Goal: Browse casually

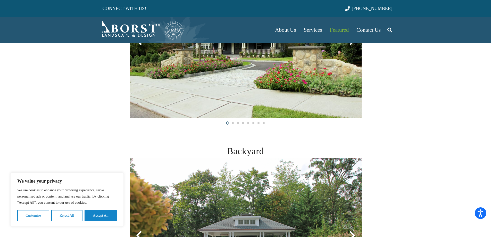
scroll to position [155, 0]
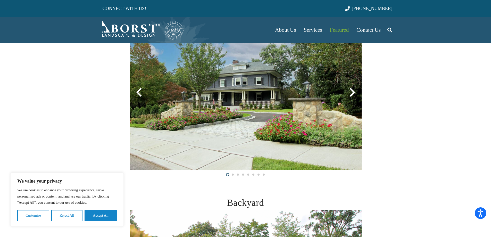
click at [355, 93] on div at bounding box center [352, 92] width 19 height 19
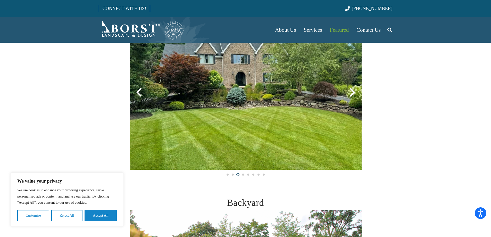
scroll to position [129, 0]
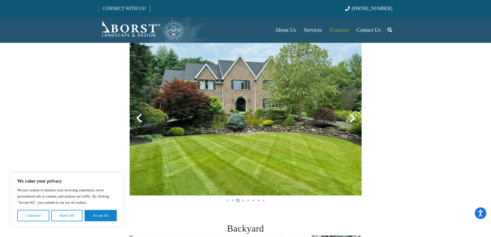
click at [354, 117] on div at bounding box center [352, 118] width 19 height 19
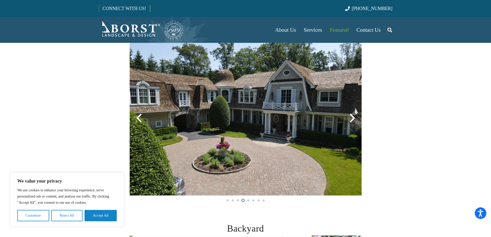
click at [354, 117] on div at bounding box center [352, 118] width 19 height 19
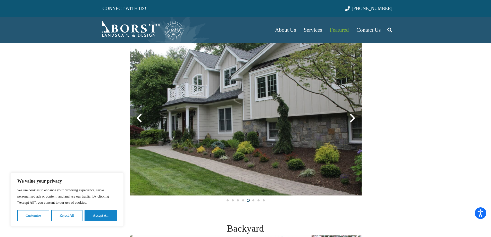
click at [354, 117] on div at bounding box center [352, 118] width 19 height 19
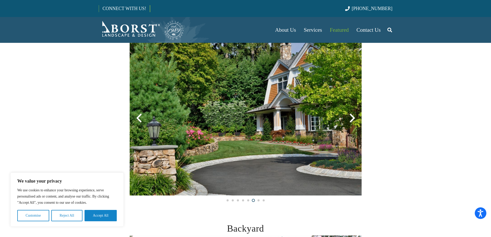
click at [354, 117] on div at bounding box center [352, 118] width 19 height 19
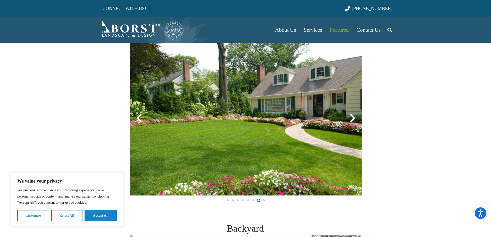
click at [354, 117] on div at bounding box center [352, 118] width 19 height 19
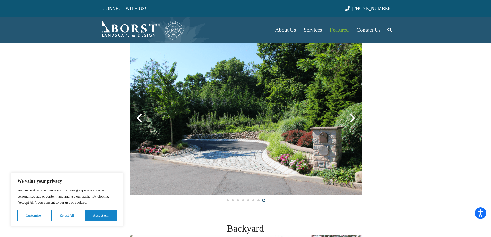
click at [353, 117] on div at bounding box center [352, 118] width 19 height 19
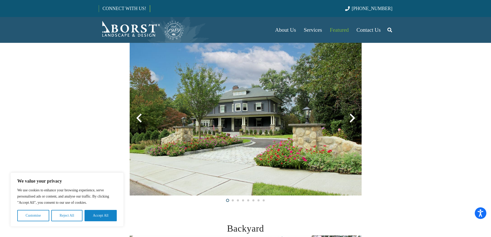
click at [353, 117] on div at bounding box center [352, 118] width 19 height 19
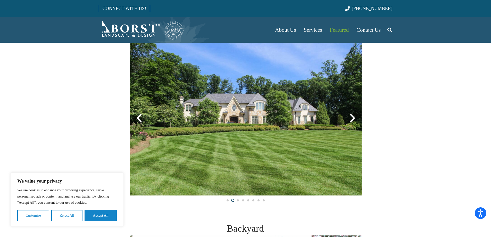
scroll to position [232, 0]
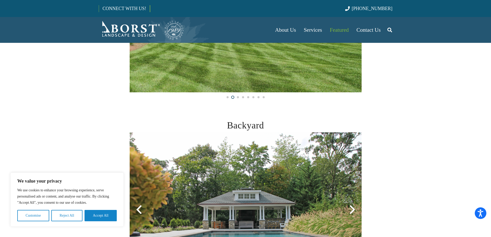
click at [352, 132] on img at bounding box center [246, 209] width 232 height 155
click at [353, 132] on img at bounding box center [246, 209] width 232 height 155
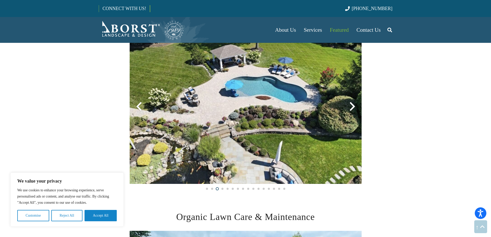
scroll to position [310, 0]
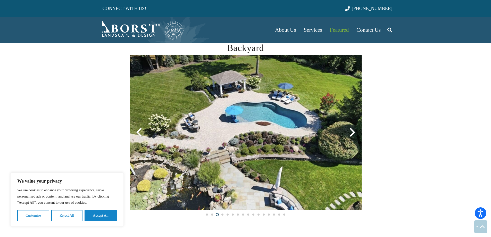
click at [353, 133] on div at bounding box center [352, 132] width 19 height 19
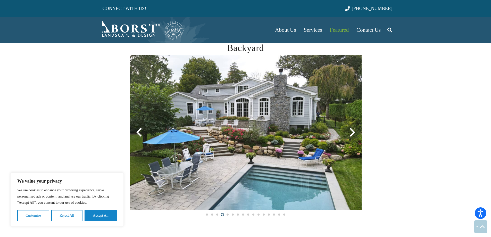
click at [353, 133] on div at bounding box center [352, 132] width 19 height 19
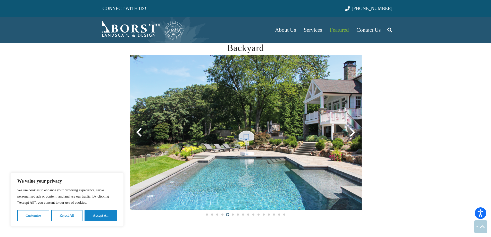
click at [353, 133] on div at bounding box center [352, 132] width 19 height 19
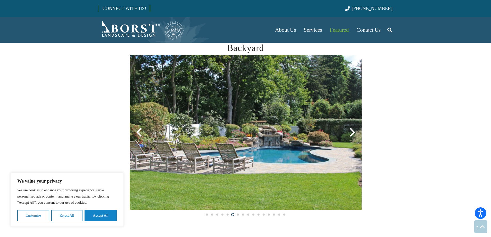
click at [353, 133] on div at bounding box center [352, 132] width 19 height 19
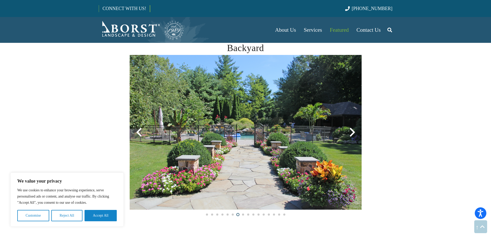
click at [353, 133] on div at bounding box center [352, 132] width 19 height 19
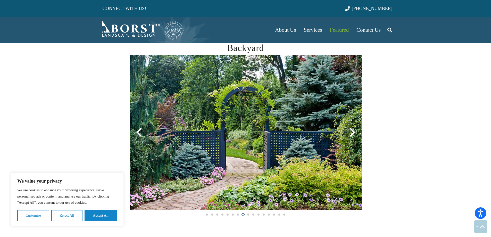
click at [353, 133] on div at bounding box center [352, 132] width 19 height 19
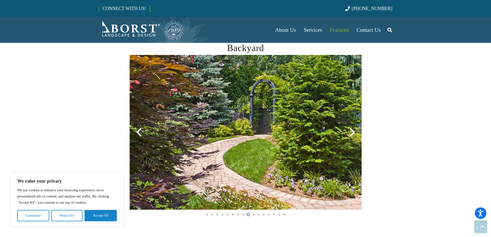
click at [353, 133] on div at bounding box center [352, 132] width 19 height 19
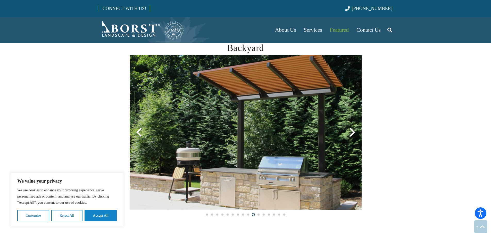
click at [353, 133] on div at bounding box center [352, 132] width 19 height 19
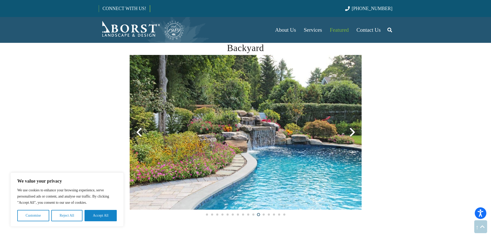
click at [353, 133] on div at bounding box center [352, 132] width 19 height 19
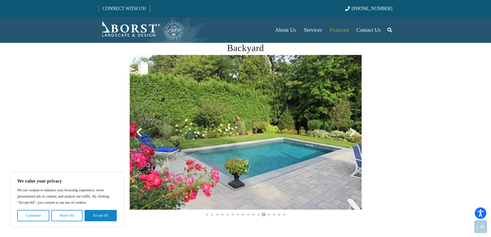
click at [353, 133] on div at bounding box center [352, 132] width 19 height 19
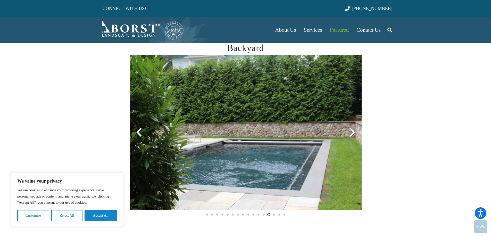
click at [353, 133] on div at bounding box center [352, 132] width 19 height 19
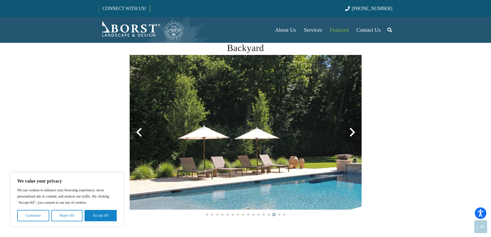
click at [353, 133] on div at bounding box center [352, 132] width 19 height 19
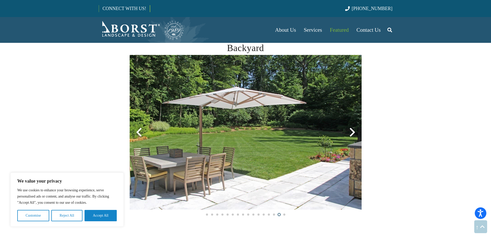
click at [353, 133] on div at bounding box center [352, 132] width 19 height 19
